Goal: Information Seeking & Learning: Learn about a topic

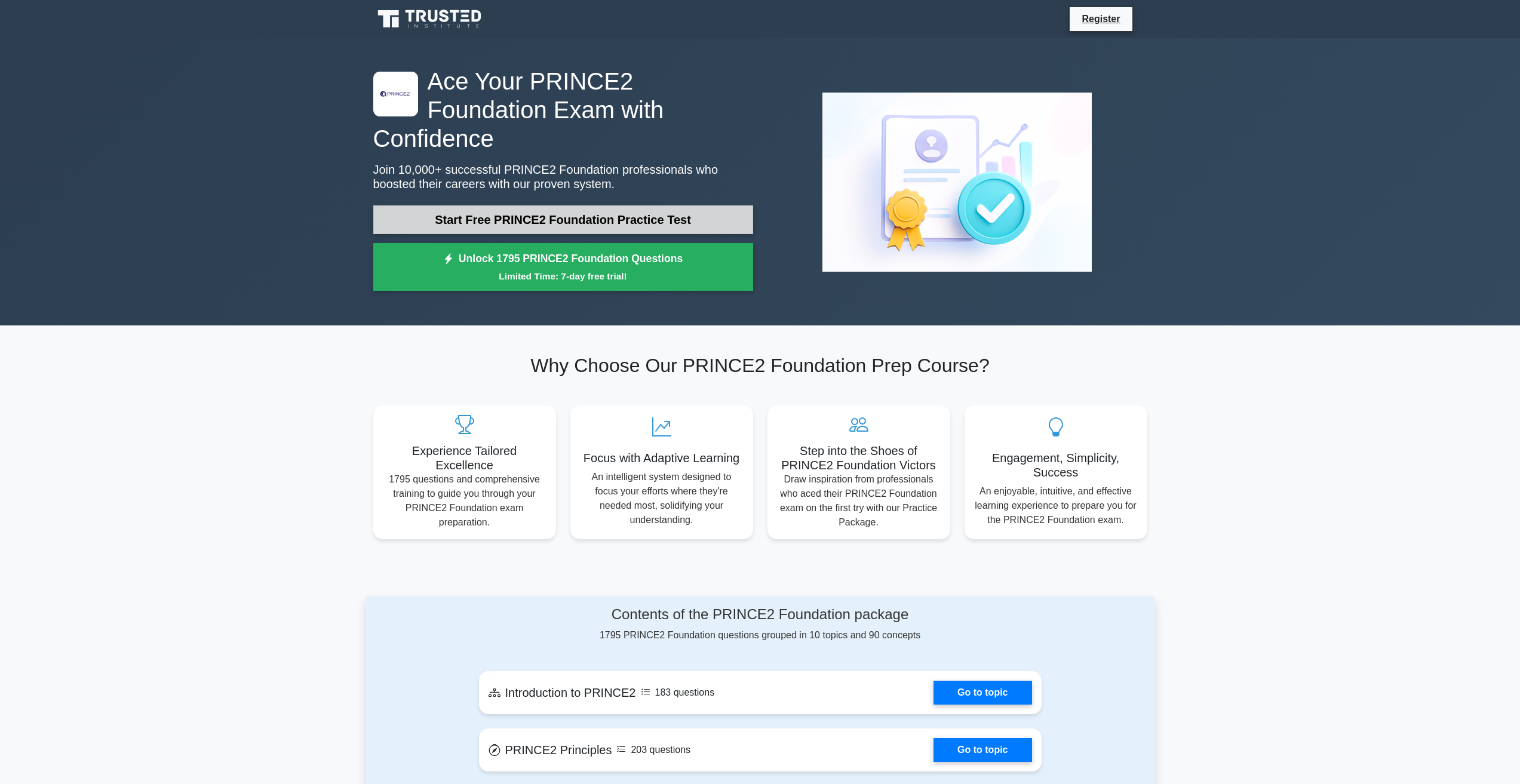
click at [393, 206] on link "Start Free PRINCE2 Foundation Practice Test" at bounding box center [563, 220] width 380 height 29
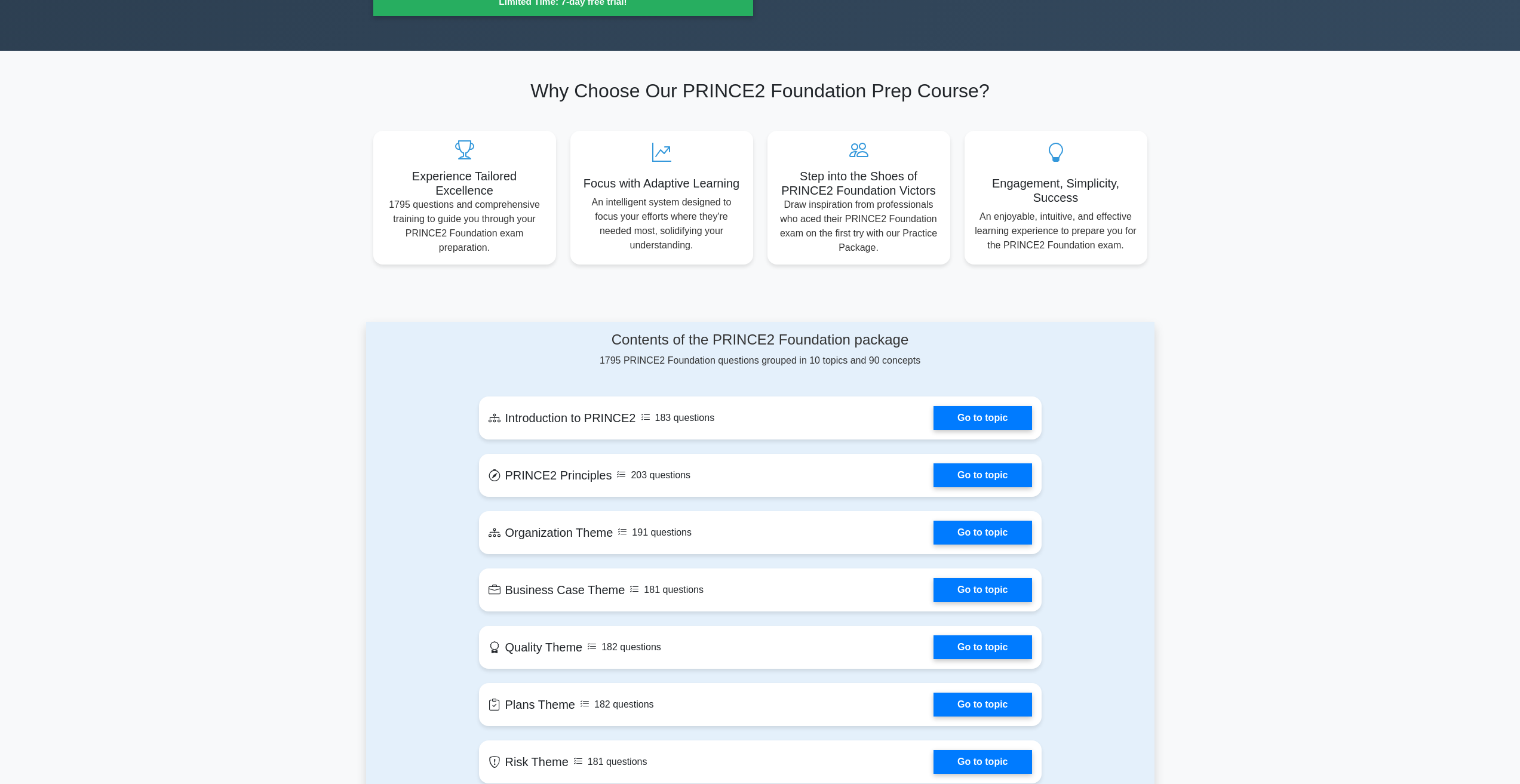
scroll to position [418, 0]
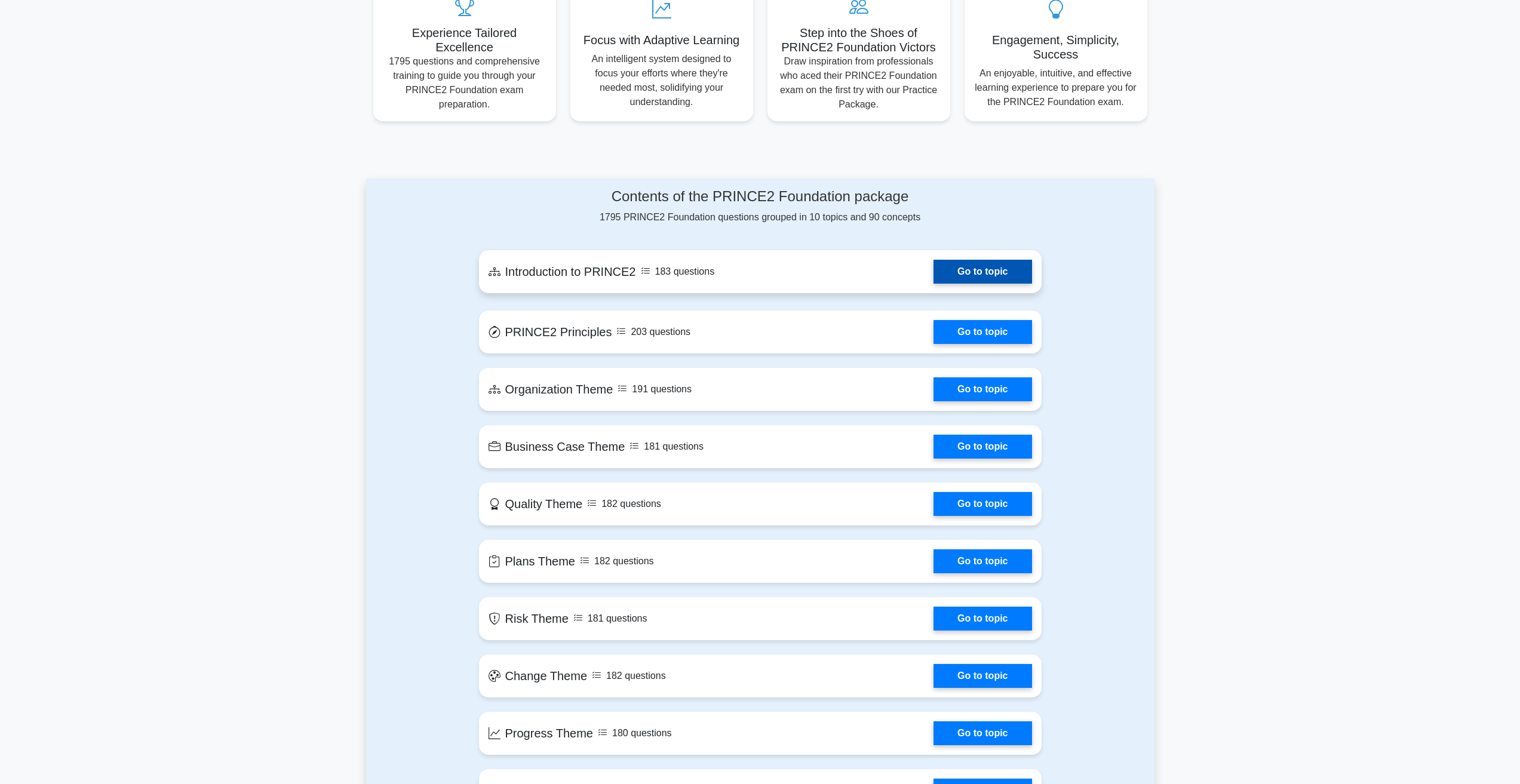
click at [934, 259] on link "Go to topic" at bounding box center [983, 271] width 98 height 24
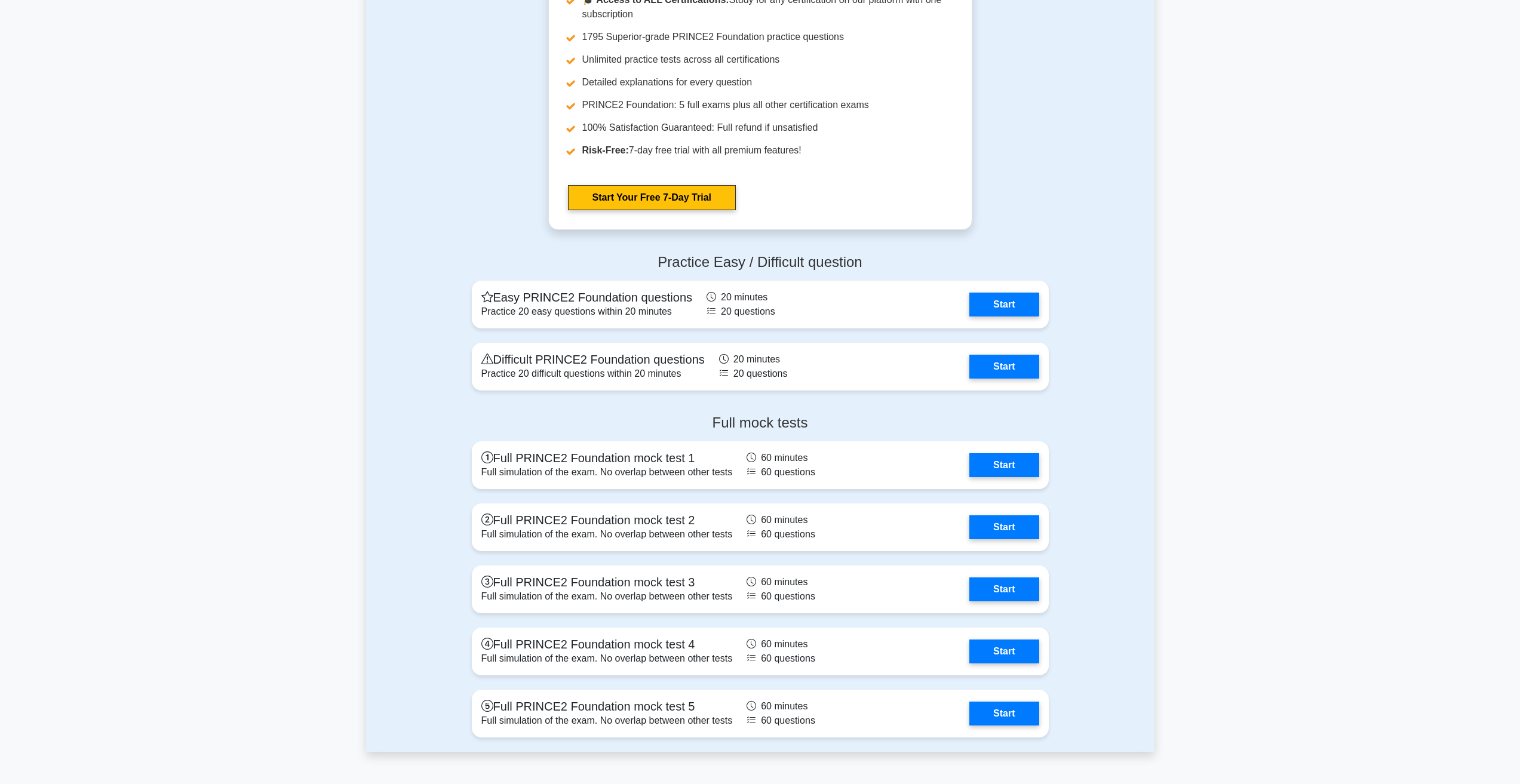
scroll to position [1373, 0]
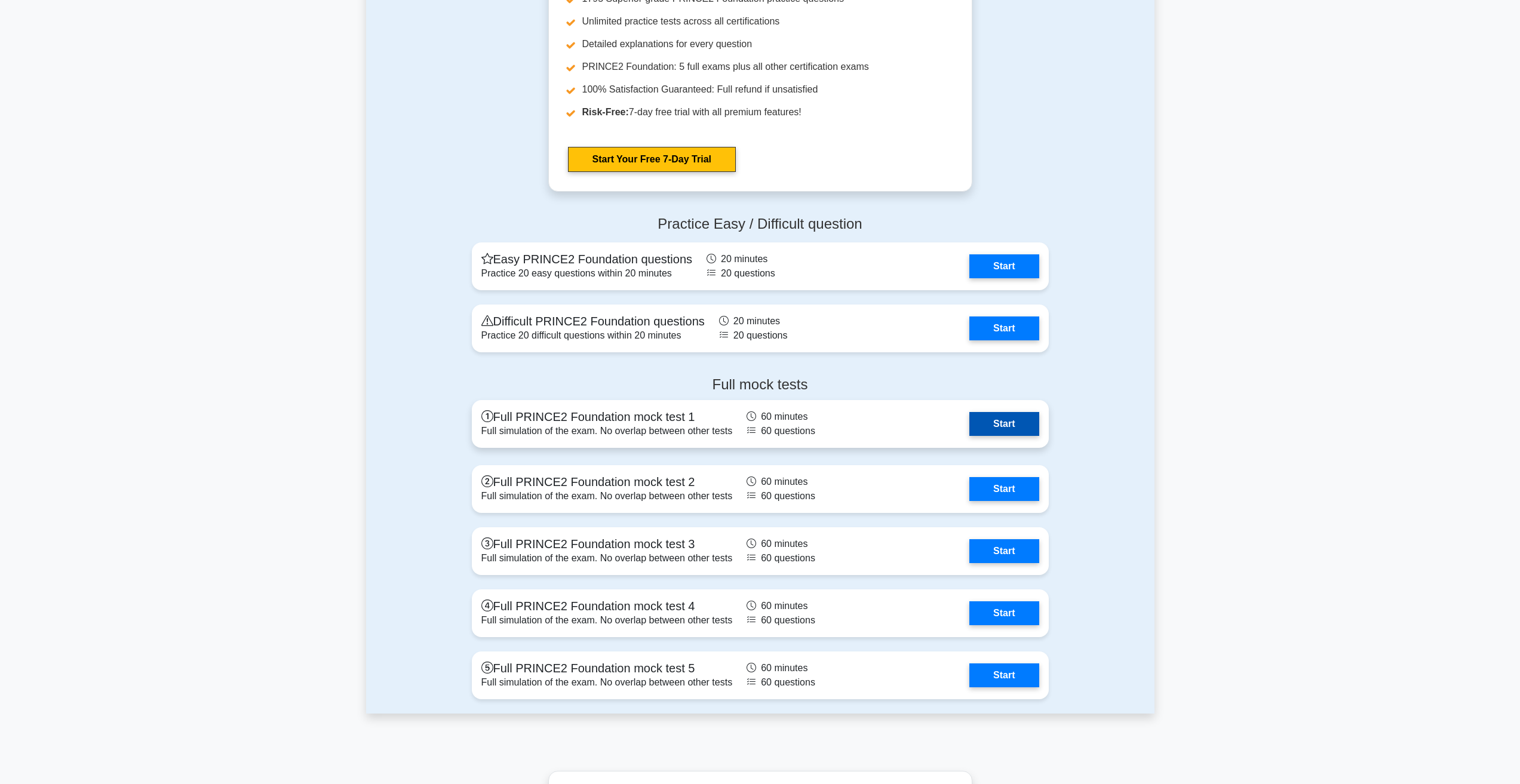
click at [1006, 412] on link "Start" at bounding box center [1004, 424] width 69 height 24
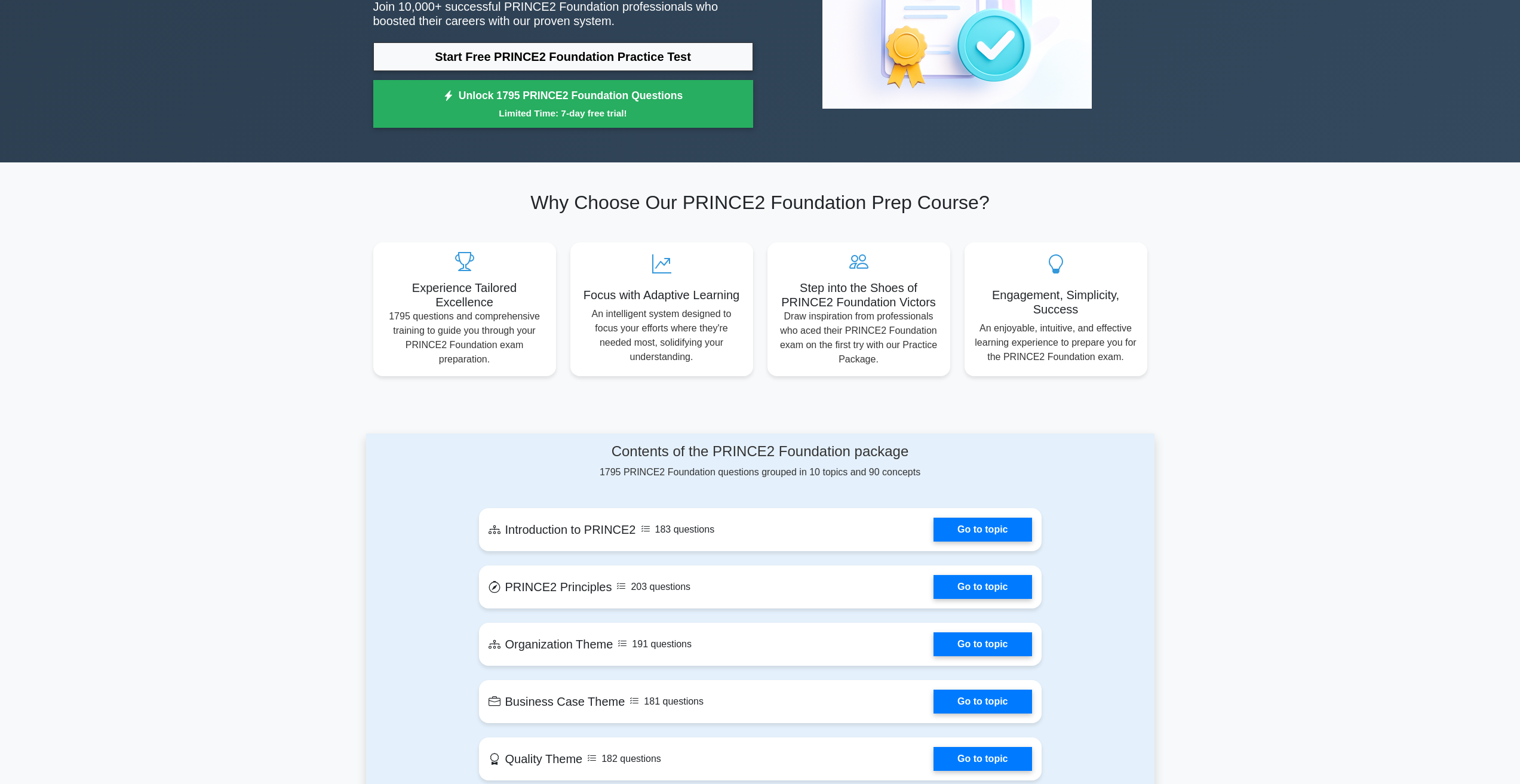
scroll to position [0, 0]
